Goal: Information Seeking & Learning: Learn about a topic

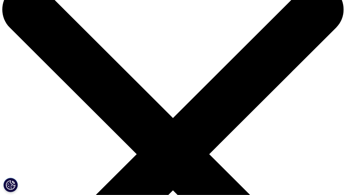
scroll to position [29, 0]
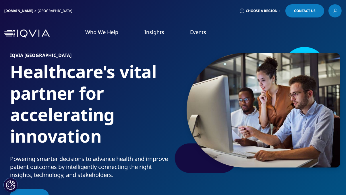
scroll to position [57, 0]
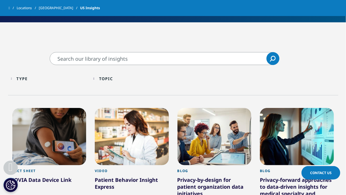
scroll to position [57, 0]
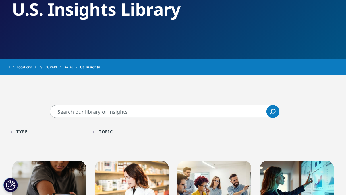
click at [216, 112] on input "Search" at bounding box center [165, 111] width 230 height 13
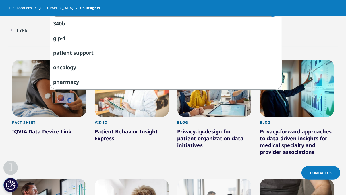
scroll to position [143, 0]
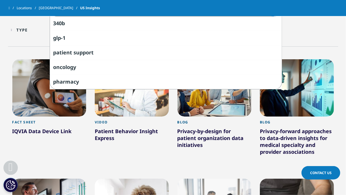
click at [46, 142] on div at bounding box center [49, 143] width 74 height 13
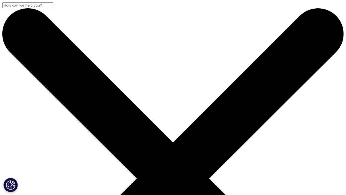
scroll to position [3, 3]
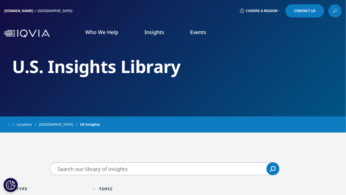
click at [112, 109] on link "DISCOVER INSIGHTS" at bounding box center [115, 111] width 65 height 5
